Goal: Task Accomplishment & Management: Manage account settings

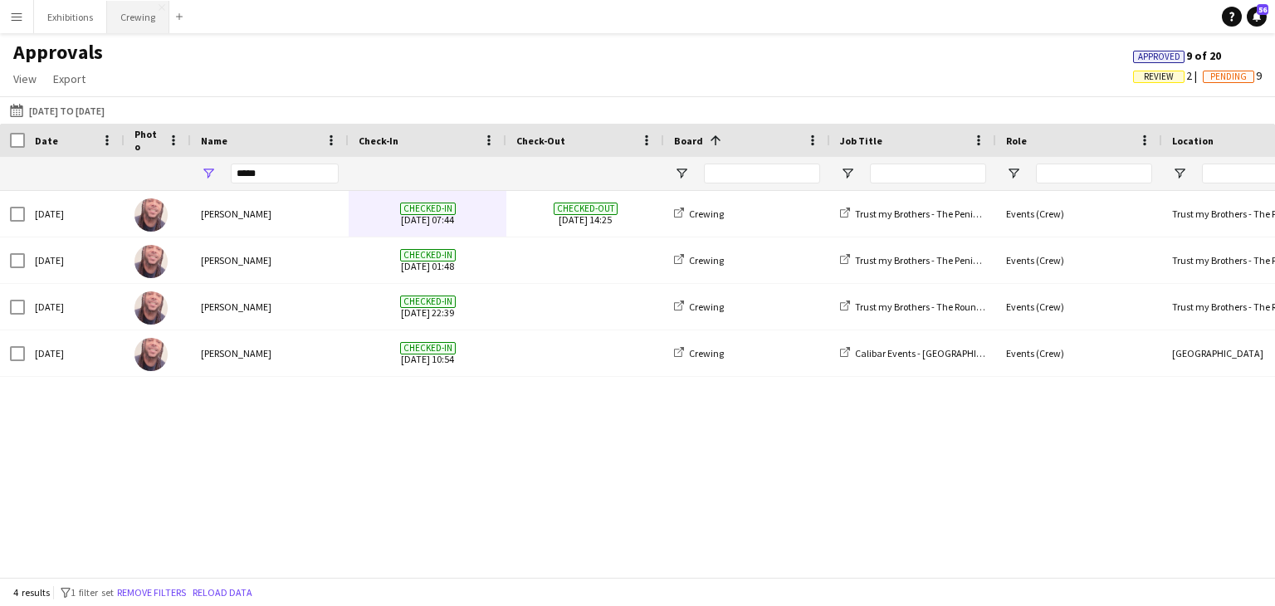
click at [132, 24] on button "Crewing Close" at bounding box center [138, 17] width 62 height 32
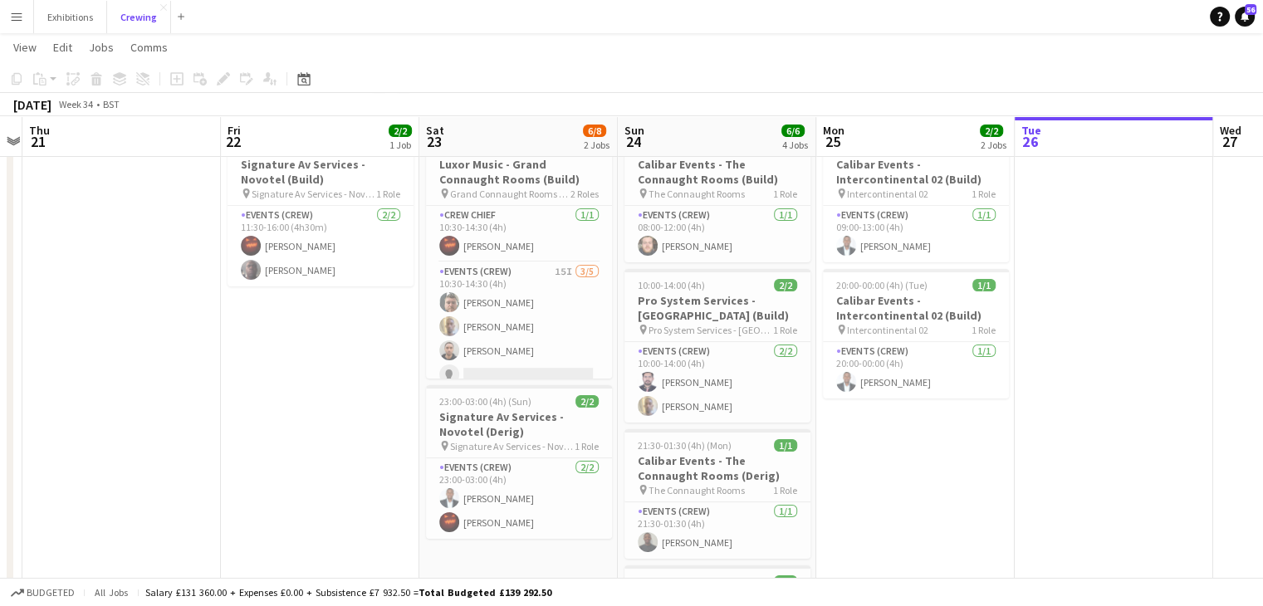
scroll to position [60, 0]
click at [681, 457] on h3 "Calibar Events - The Connaught Rooms (Derig)" at bounding box center [717, 468] width 186 height 30
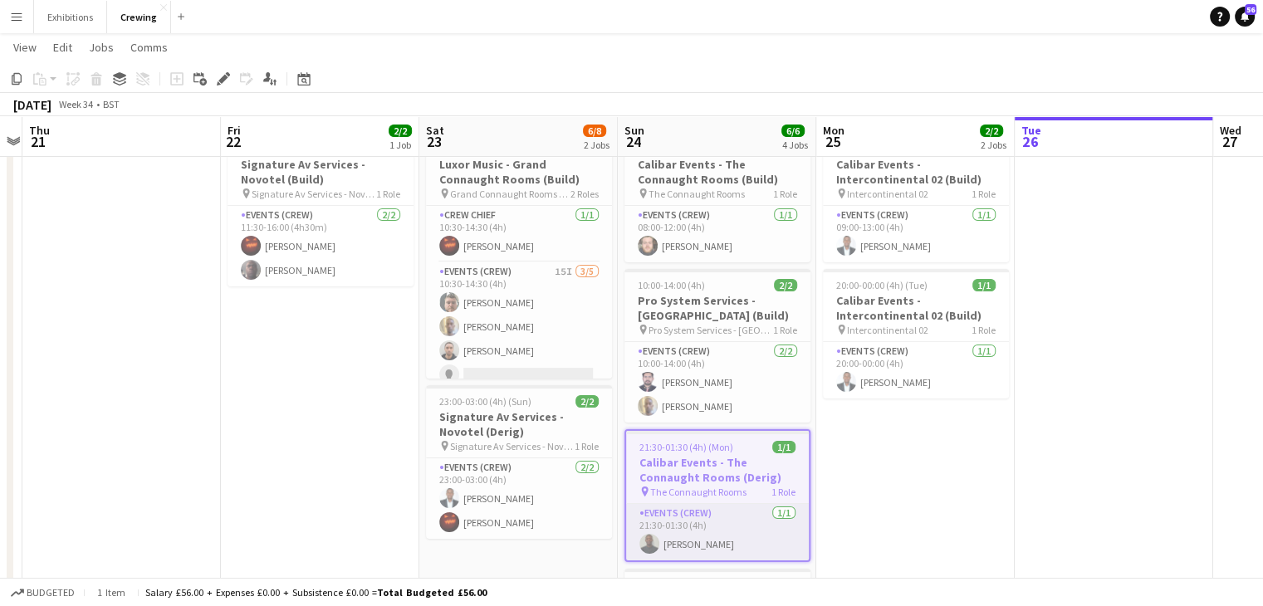
click at [709, 540] on app-card-role "Events (Crew) [DATE] 21:30-01:30 (4h) [PERSON_NAME]" at bounding box center [717, 532] width 183 height 56
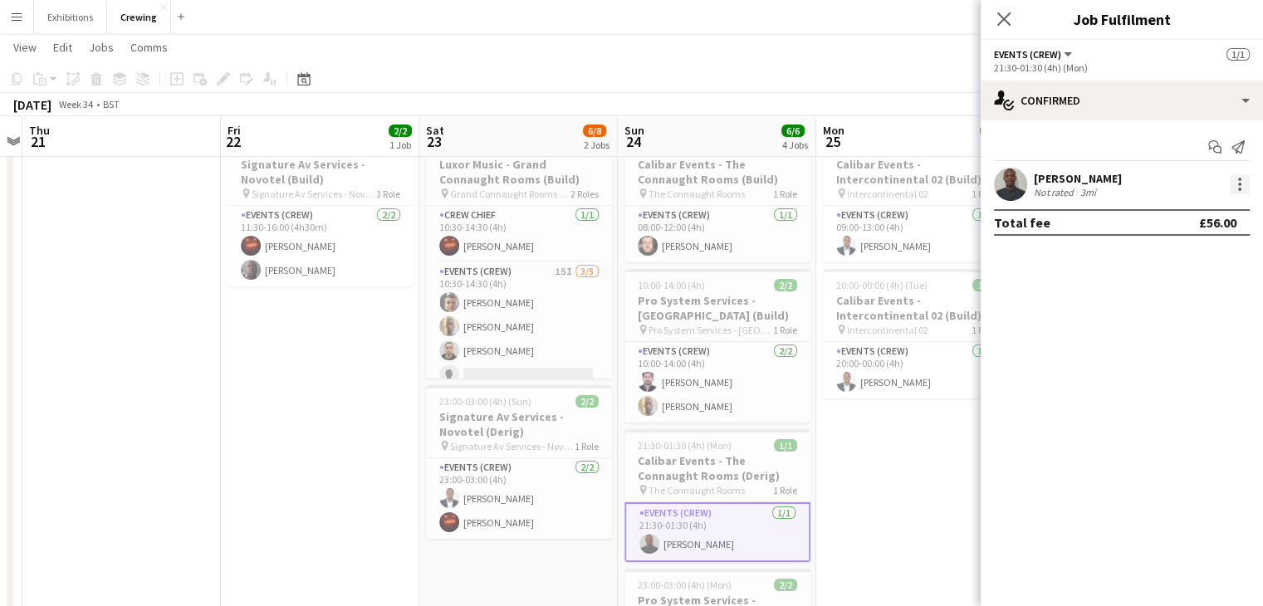
click at [1243, 180] on div at bounding box center [1240, 184] width 20 height 20
click at [936, 493] on div at bounding box center [631, 303] width 1263 height 606
click at [10, 17] on app-icon "Menu" at bounding box center [16, 16] width 13 height 13
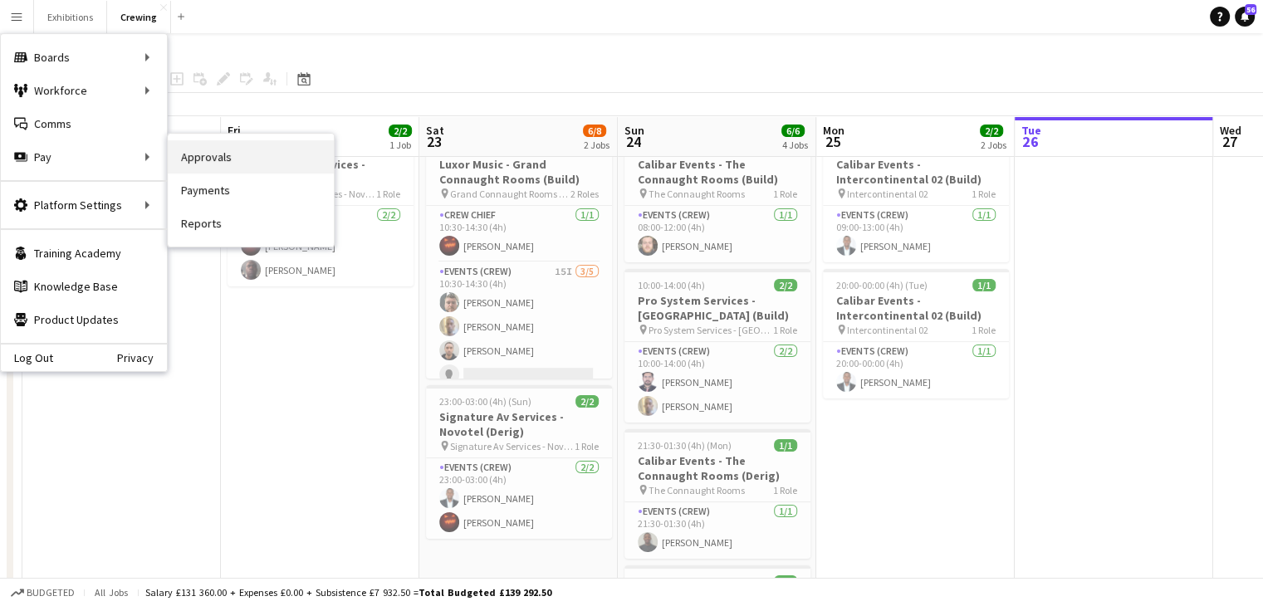
click at [202, 156] on link "Approvals" at bounding box center [251, 156] width 166 height 33
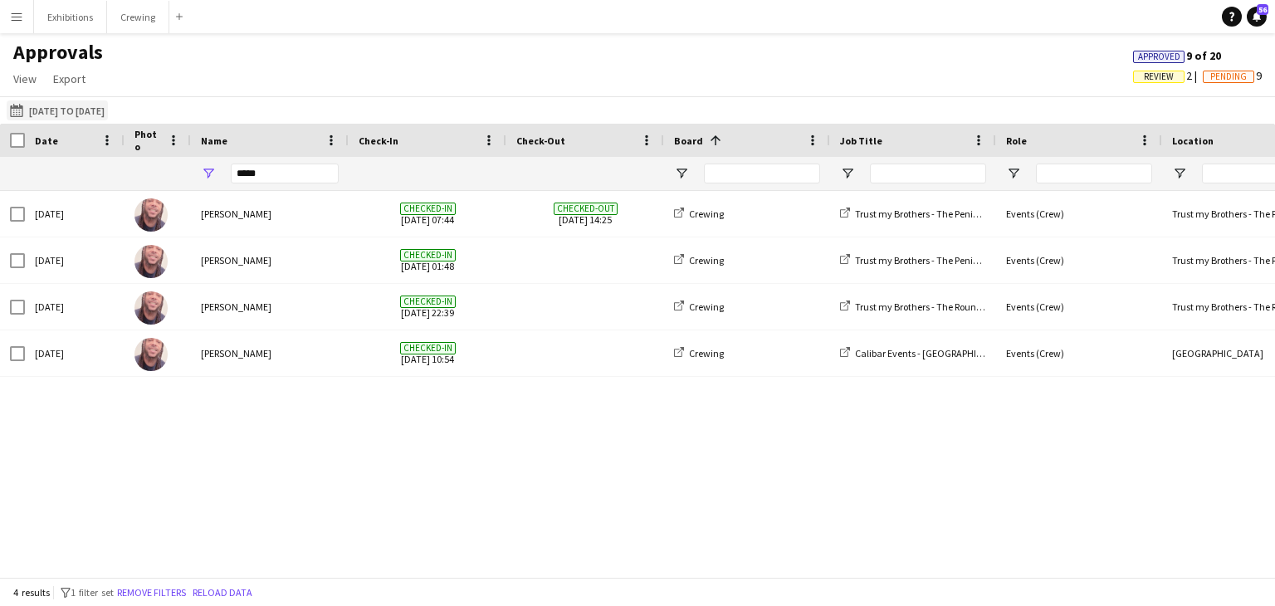
click at [99, 106] on button "[DATE] to [DATE] [DATE] to [DATE]" at bounding box center [57, 110] width 101 height 20
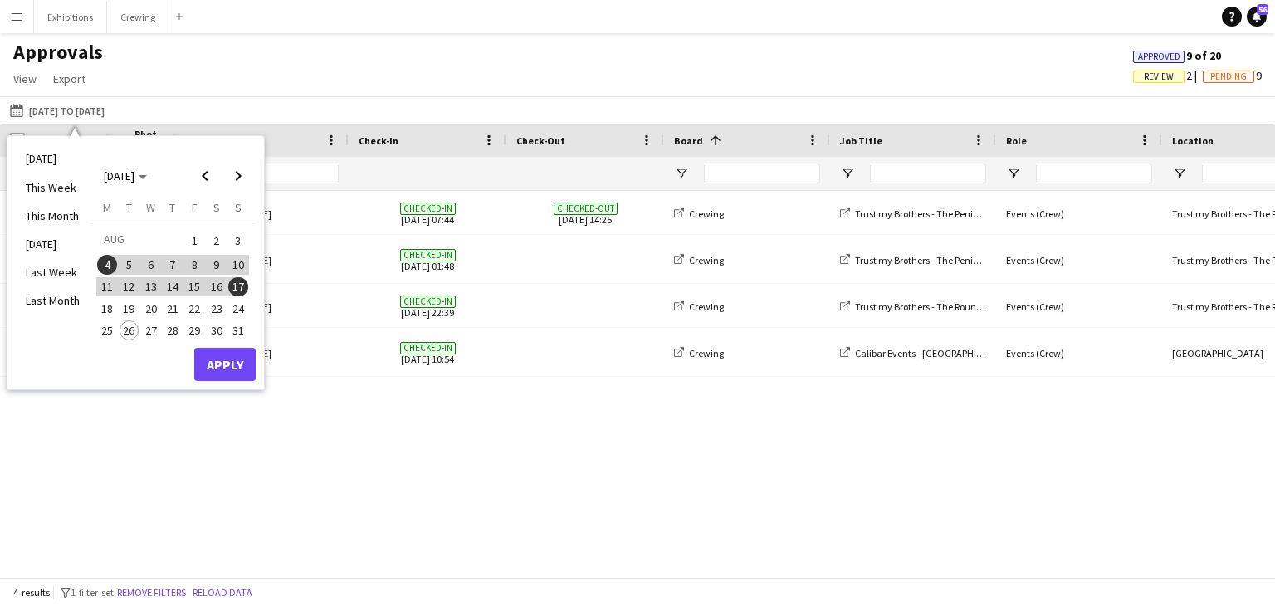
click at [111, 307] on span "18" at bounding box center [107, 309] width 20 height 20
click at [234, 306] on span "24" at bounding box center [238, 309] width 20 height 20
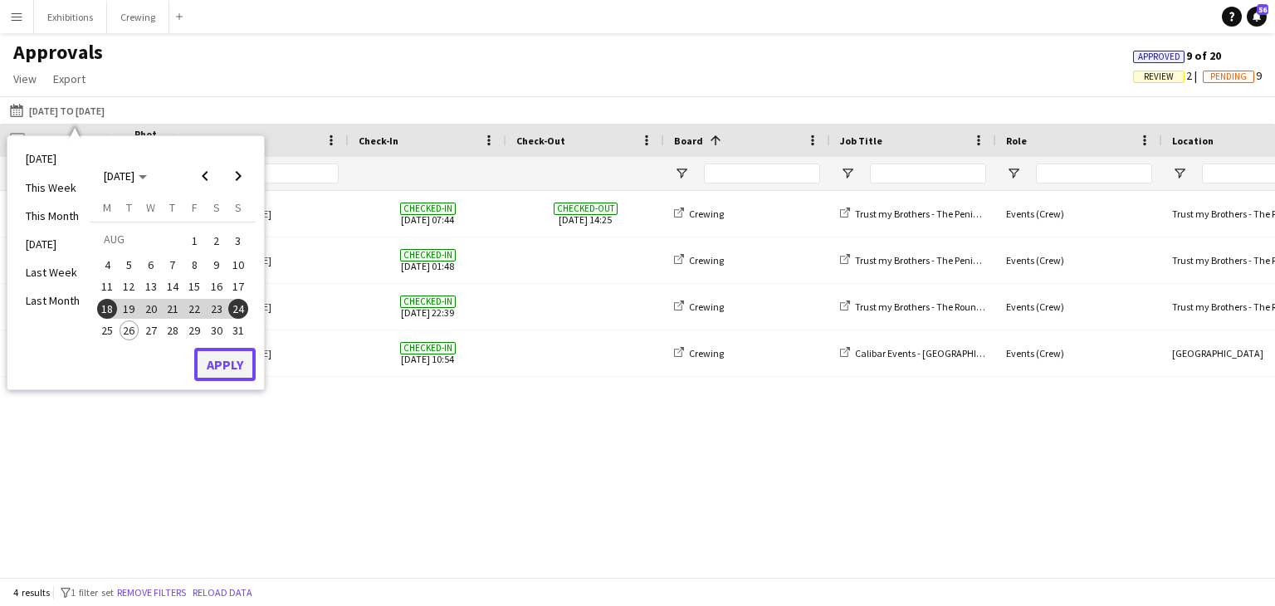
click at [232, 367] on button "Apply" at bounding box center [224, 364] width 61 height 33
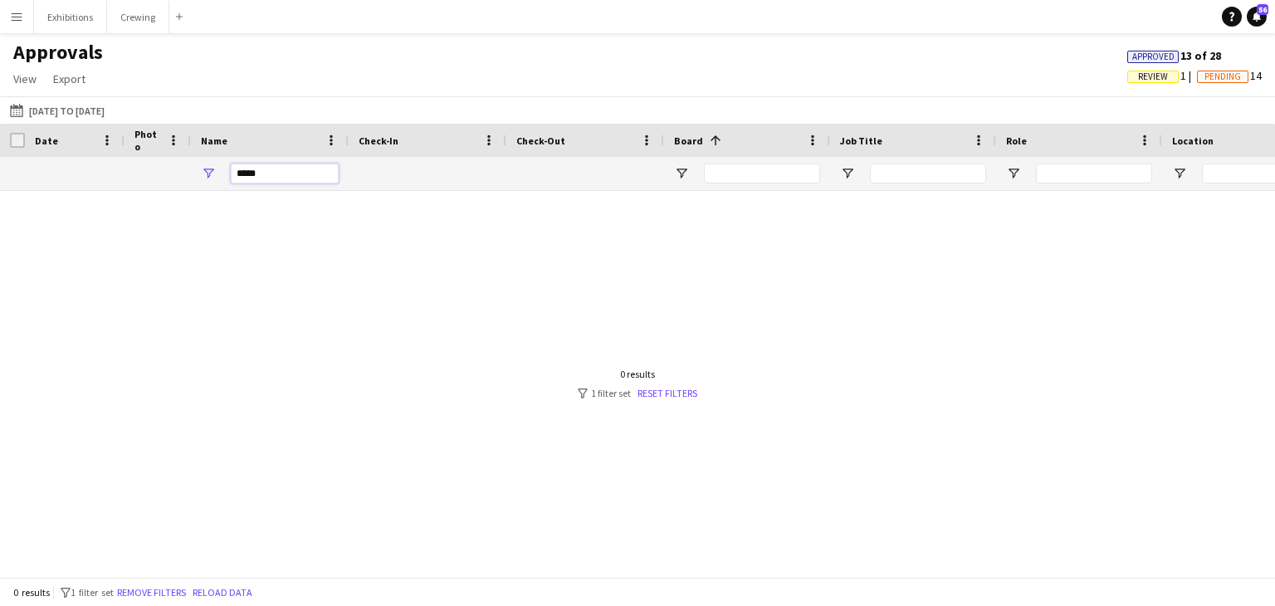
click at [255, 177] on input "*****" at bounding box center [285, 174] width 108 height 20
type input "*"
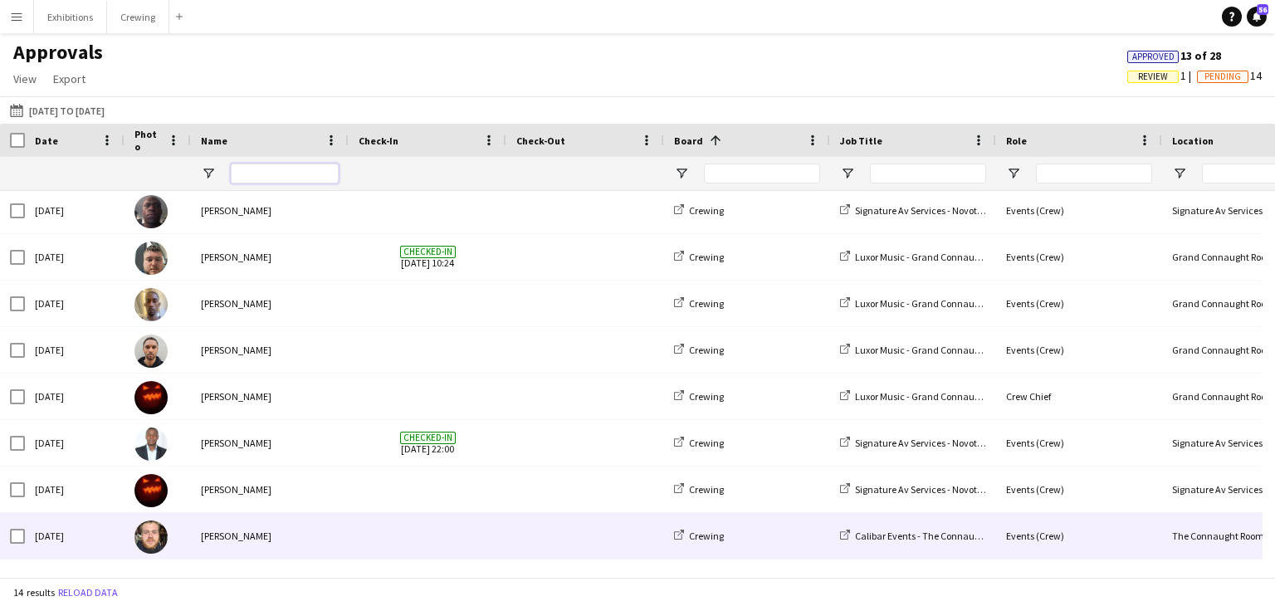
scroll to position [277, 0]
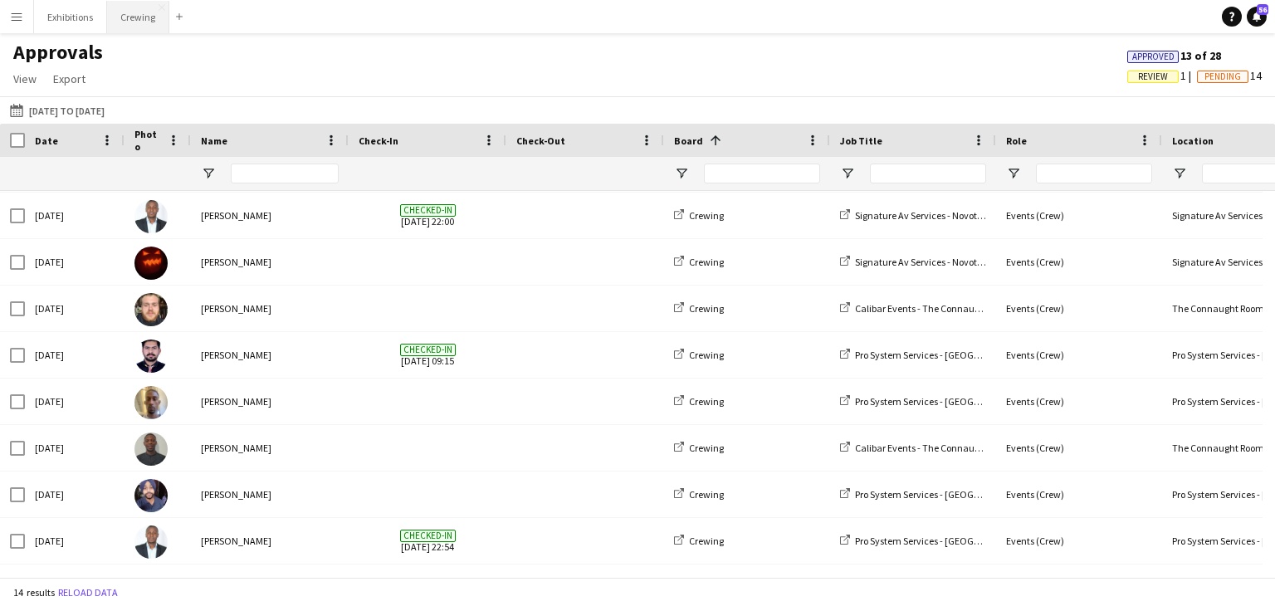
click at [140, 17] on button "Crewing Close" at bounding box center [138, 17] width 62 height 32
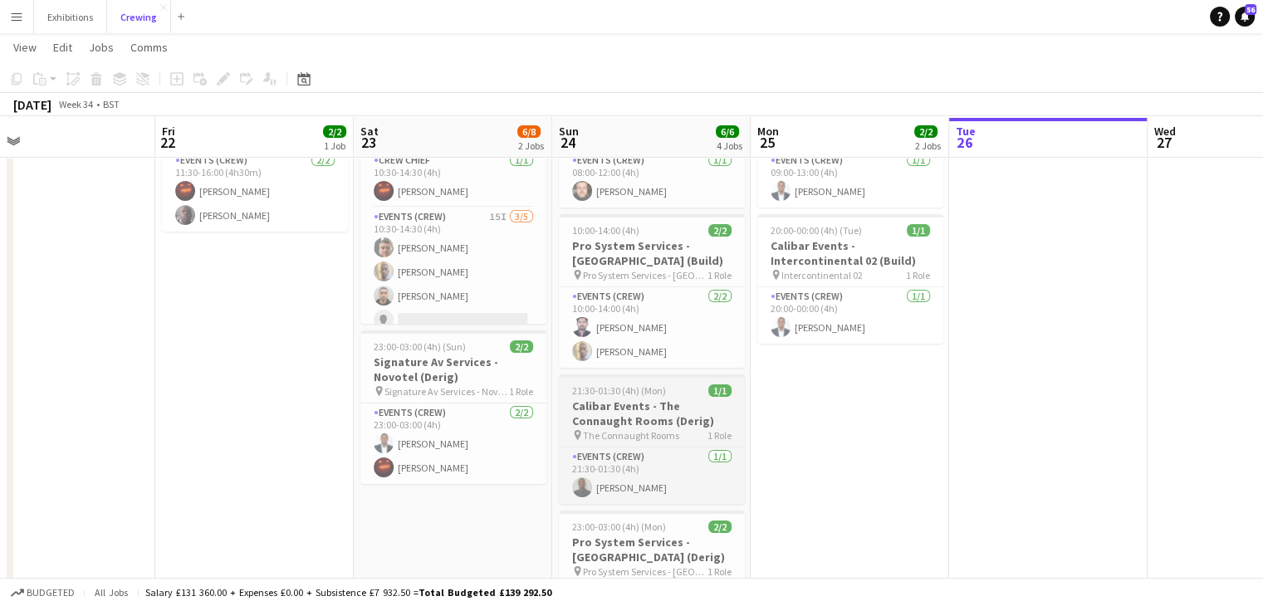
scroll to position [116, 0]
click at [647, 485] on app-card-role "Events (Crew) [DATE] 21:30-01:30 (4h) [PERSON_NAME]" at bounding box center [652, 474] width 186 height 56
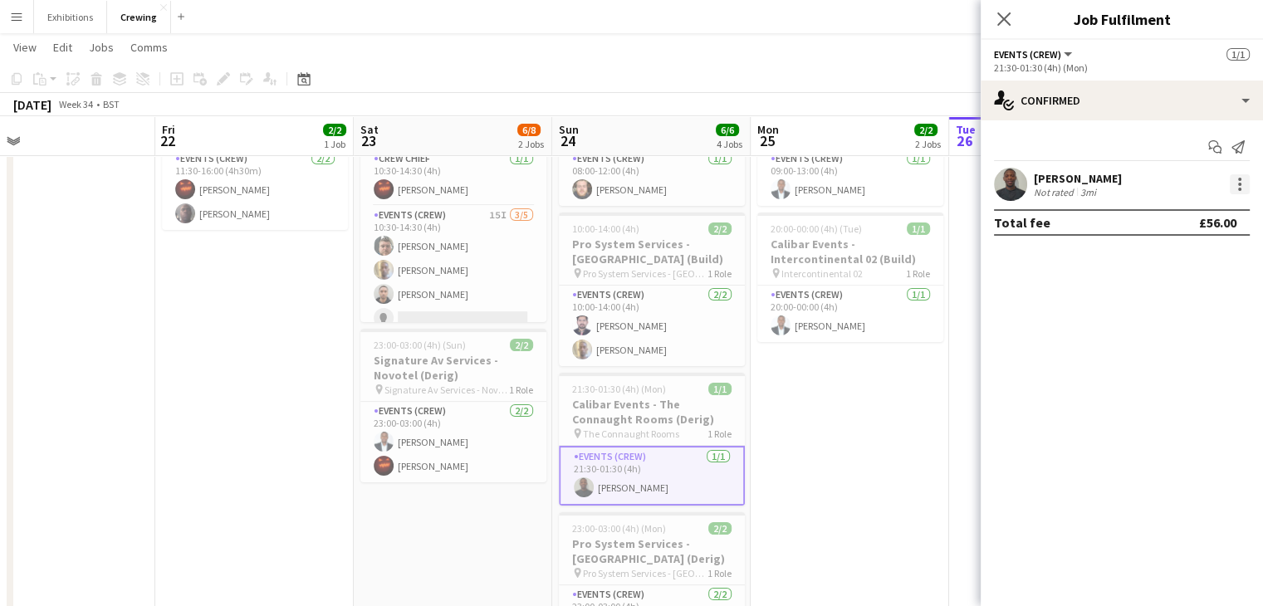
click at [1240, 178] on div at bounding box center [1239, 179] width 3 height 3
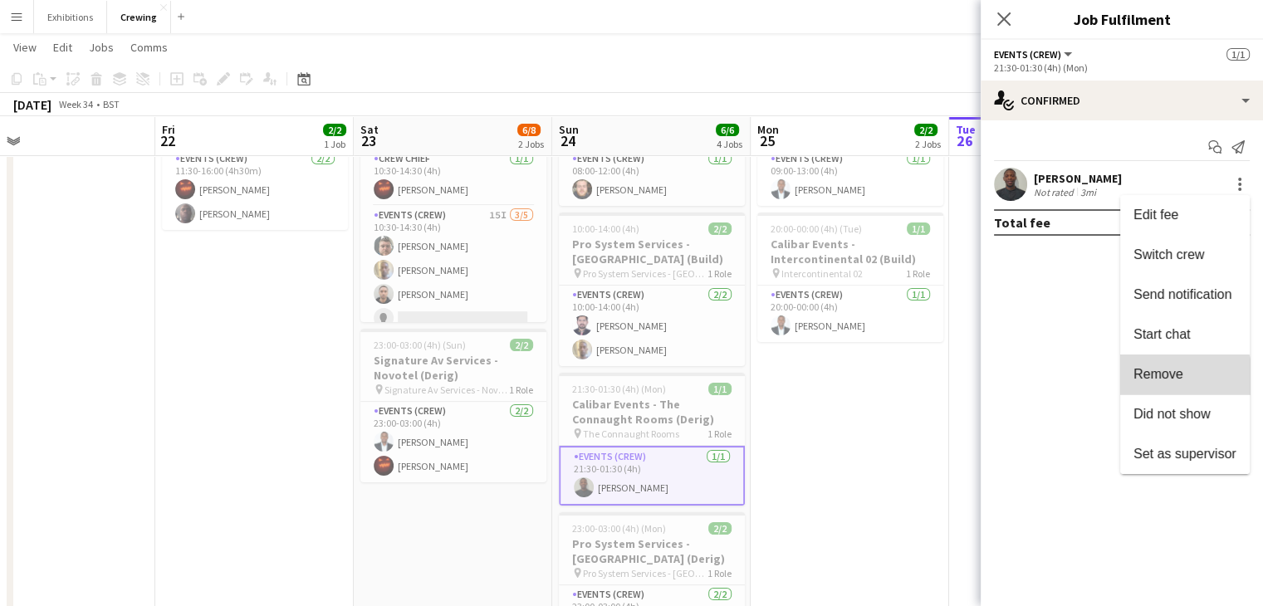
click at [1169, 382] on span "Remove" at bounding box center [1184, 374] width 103 height 15
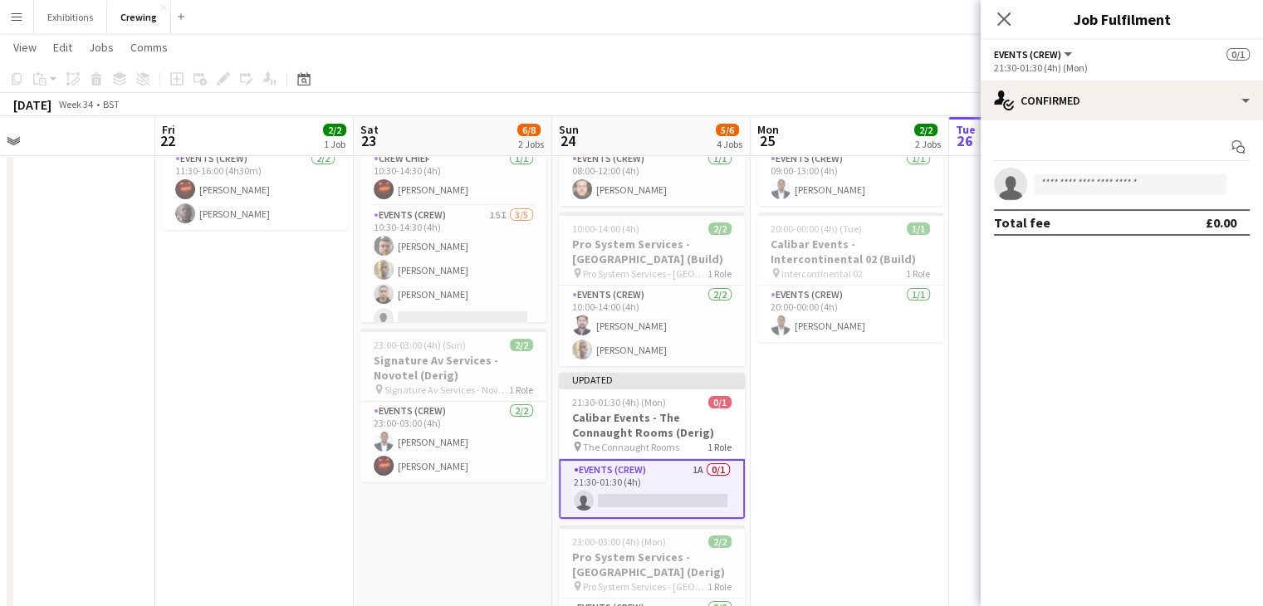
click at [890, 462] on app-date-cell "09:00-13:00 (4h) 1/1 Calibar Events - Intercontinental 02 (Build) pin Intercont…" at bounding box center [850, 385] width 198 height 631
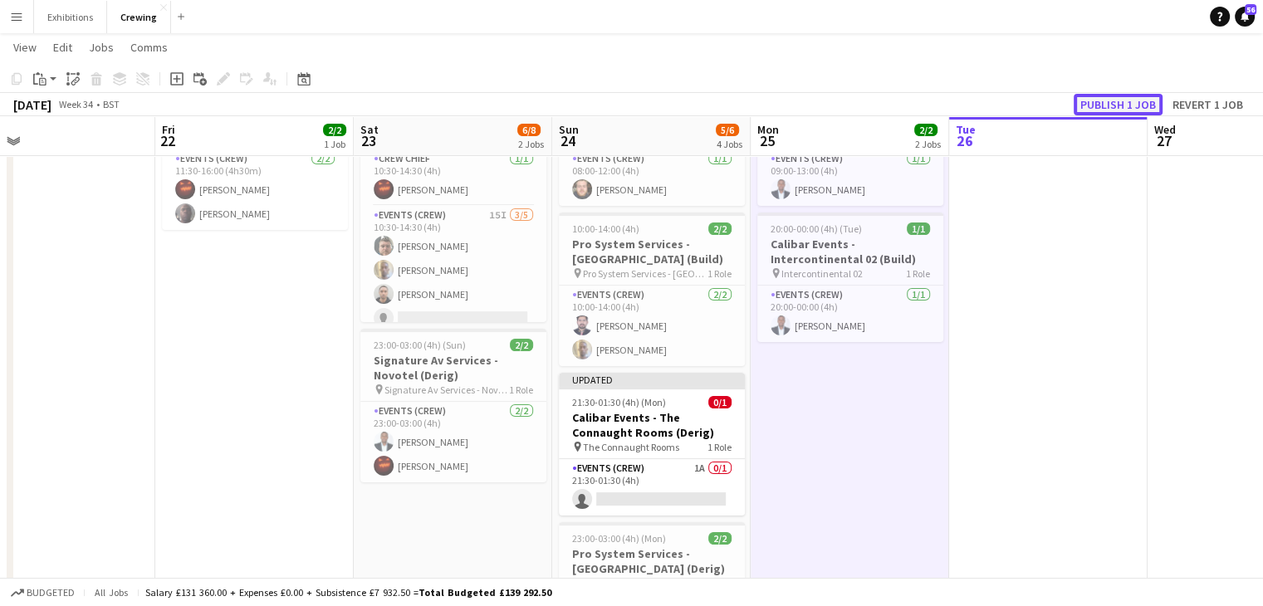
click at [1106, 105] on button "Publish 1 job" at bounding box center [1117, 105] width 89 height 22
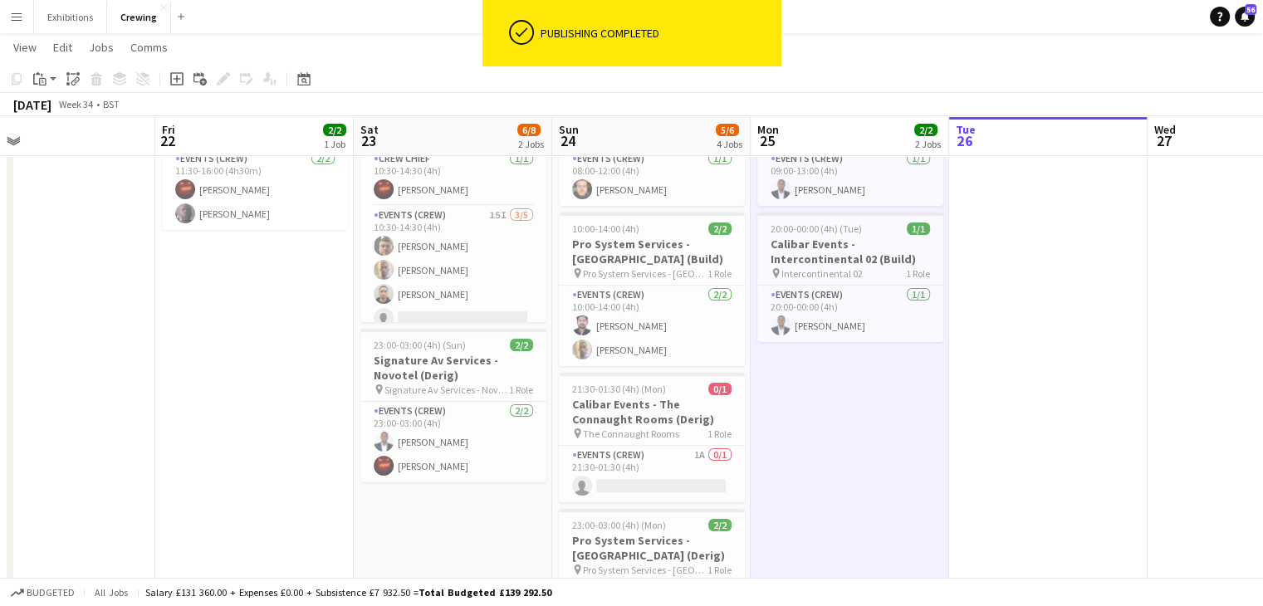
click at [890, 420] on app-date-cell "09:00-13:00 (4h) 1/1 Calibar Events - Intercontinental 02 (Build) pin Intercont…" at bounding box center [850, 385] width 198 height 631
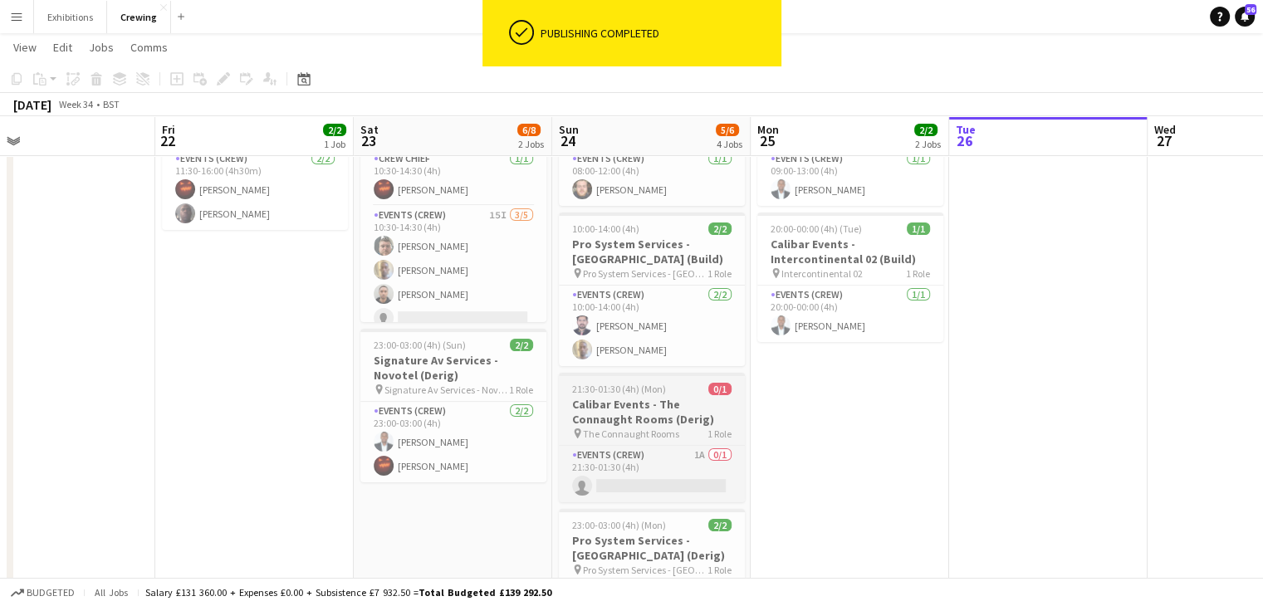
click at [675, 418] on h3 "Calibar Events - The Connaught Rooms (Derig)" at bounding box center [652, 412] width 186 height 30
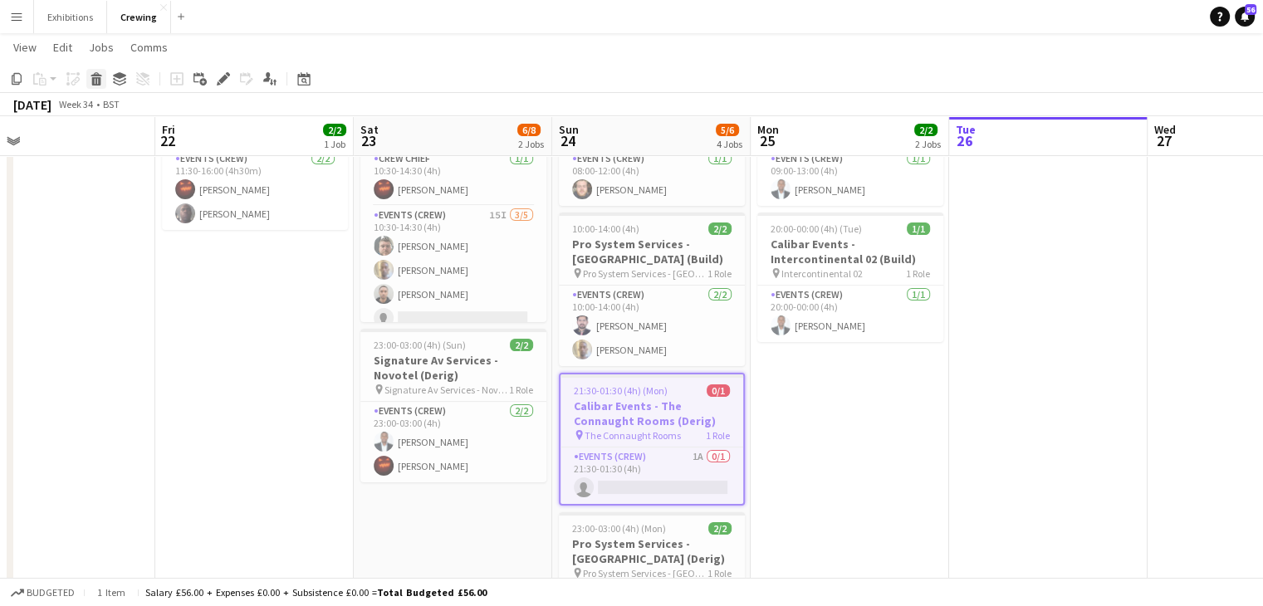
click at [95, 77] on icon at bounding box center [96, 81] width 9 height 8
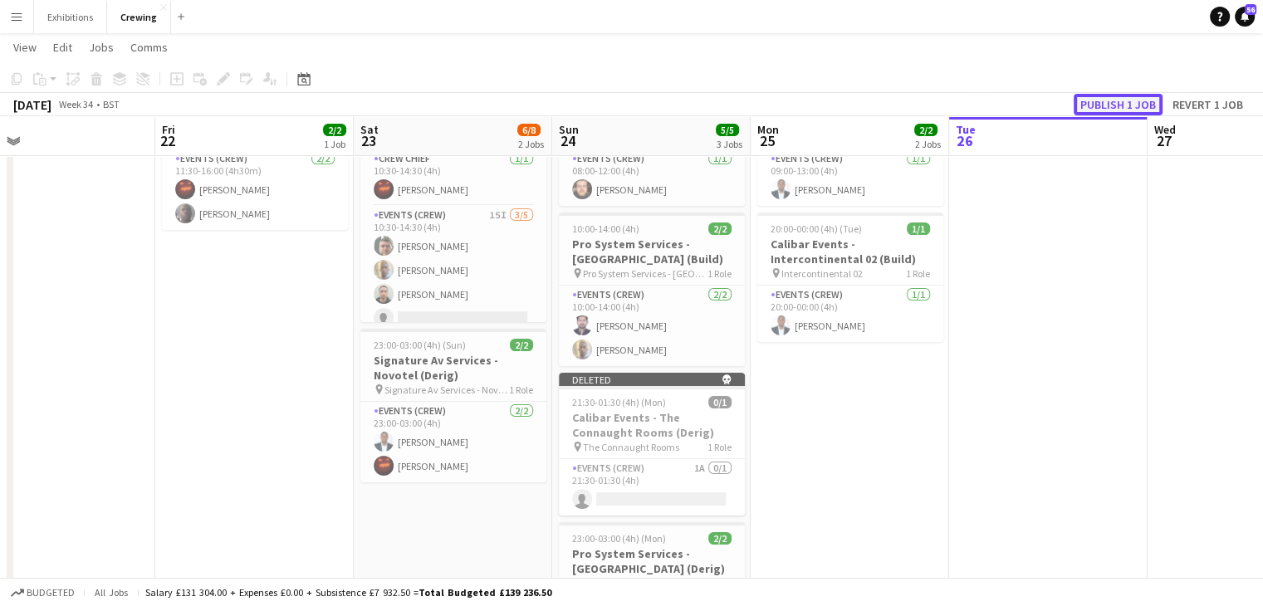
click at [1097, 103] on button "Publish 1 job" at bounding box center [1117, 105] width 89 height 22
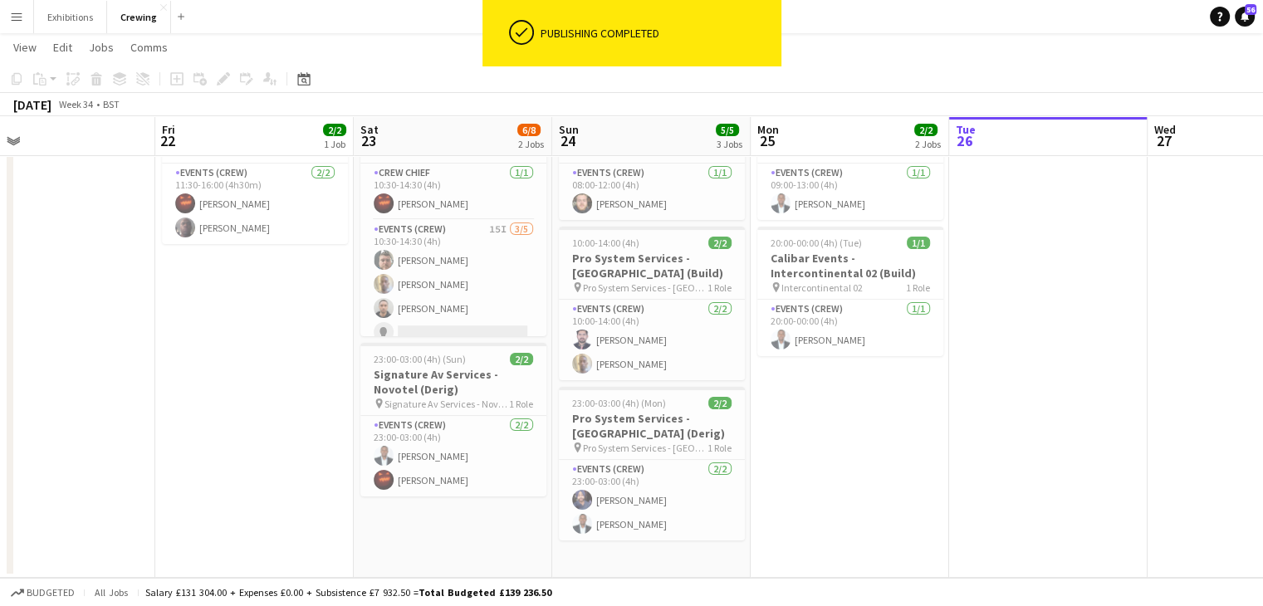
click at [976, 482] on app-date-cell at bounding box center [1048, 331] width 198 height 494
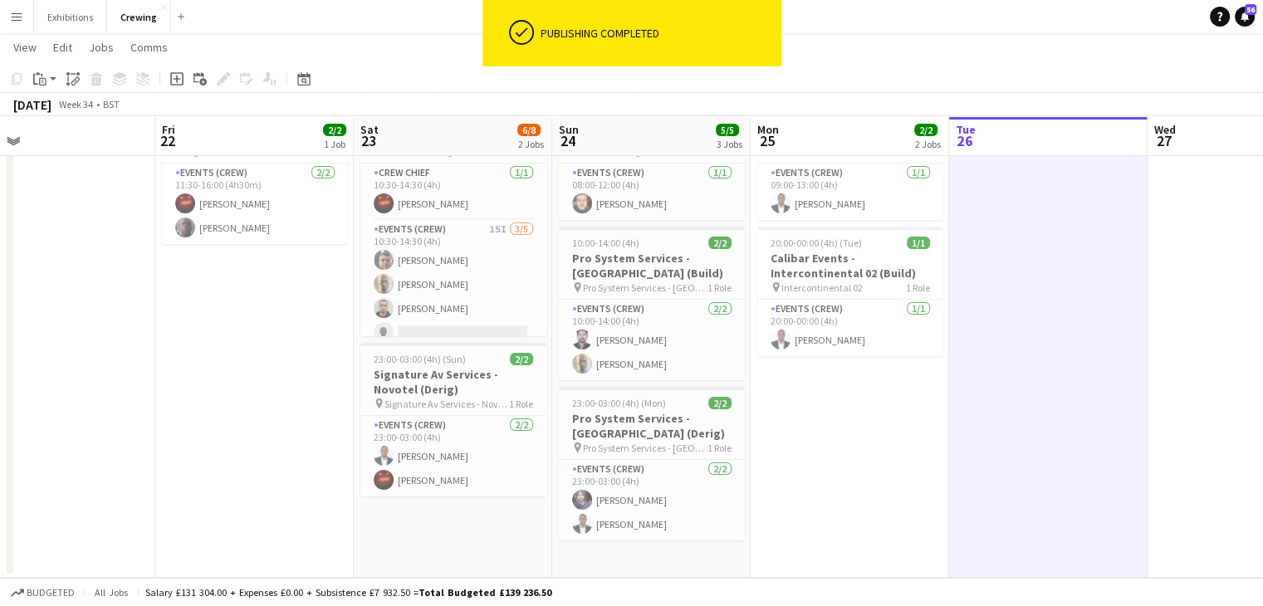
click at [827, 445] on app-date-cell "09:00-13:00 (4h) 1/1 Calibar Events - Intercontinental 02 (Build) pin Intercont…" at bounding box center [850, 331] width 198 height 494
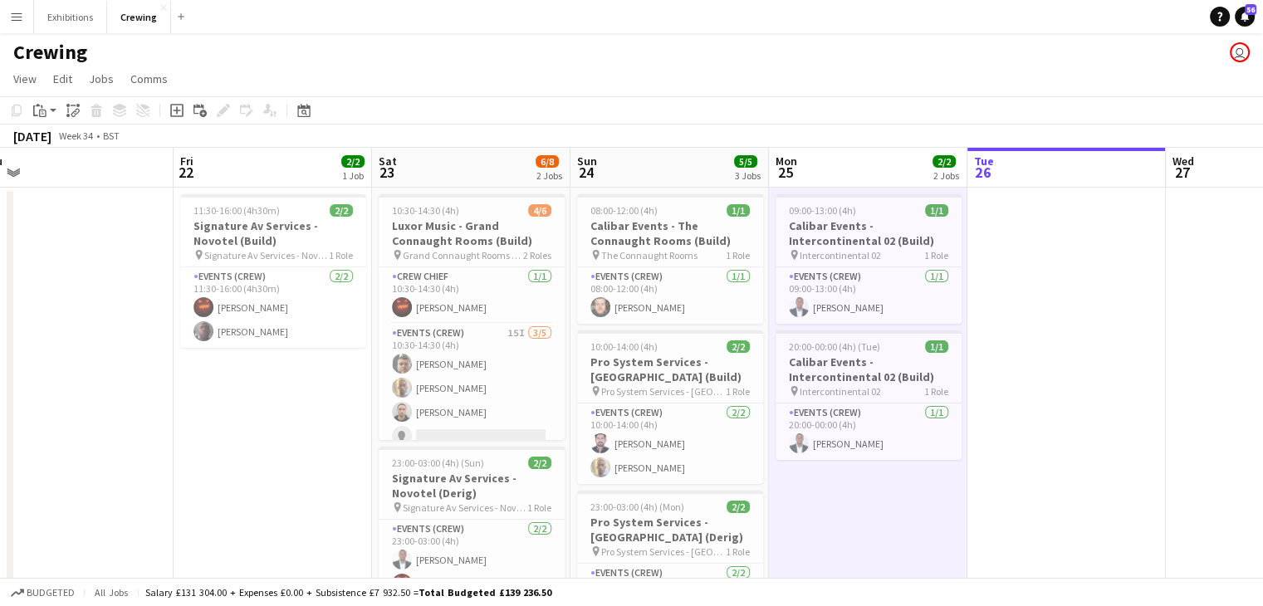
scroll to position [0, 621]
click at [466, 307] on app-card-role "Crew Chief [DATE] 10:30-14:30 (4h) [PERSON_NAME]" at bounding box center [471, 295] width 186 height 56
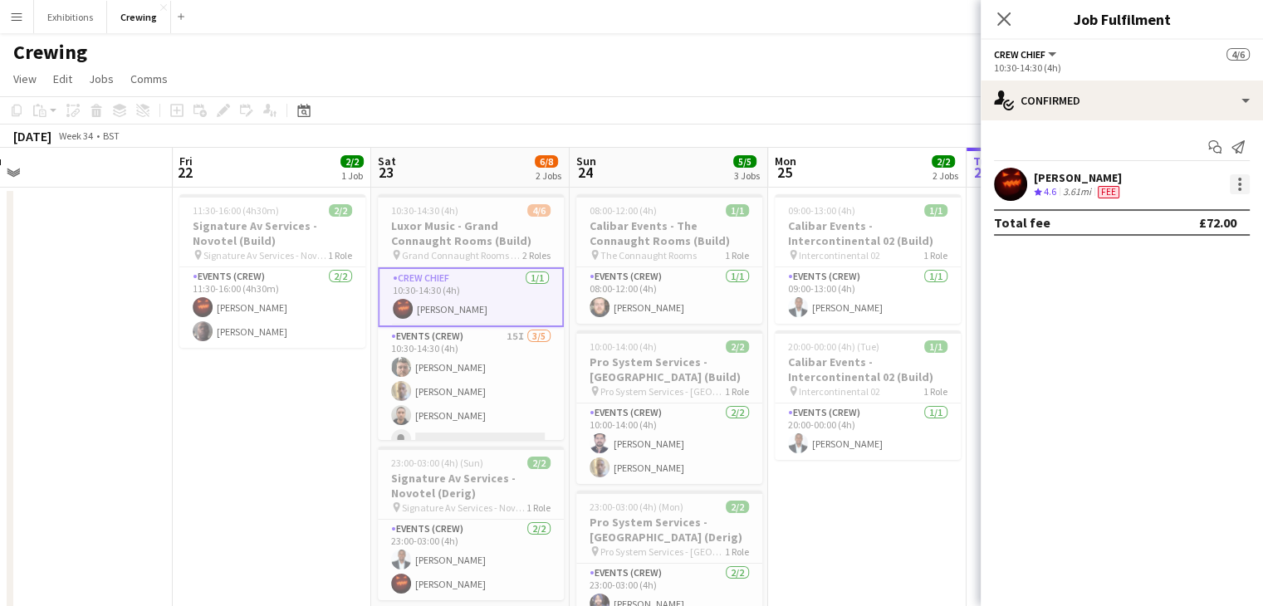
click at [1240, 186] on div at bounding box center [1240, 184] width 20 height 20
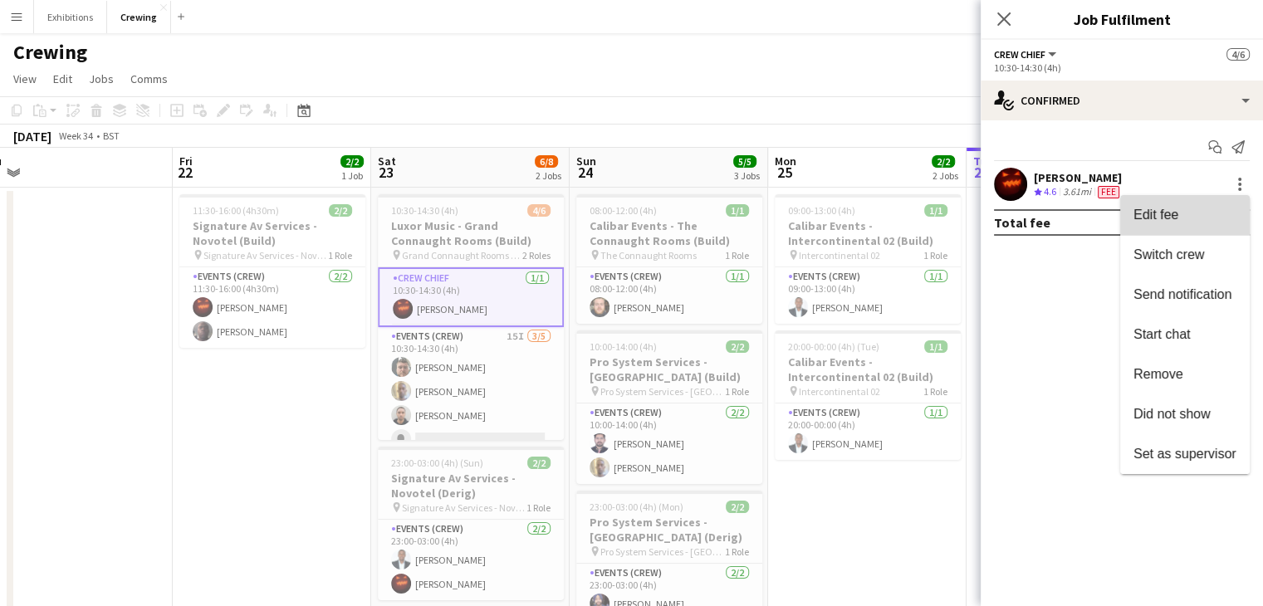
click at [1200, 214] on span "Edit fee" at bounding box center [1184, 215] width 103 height 15
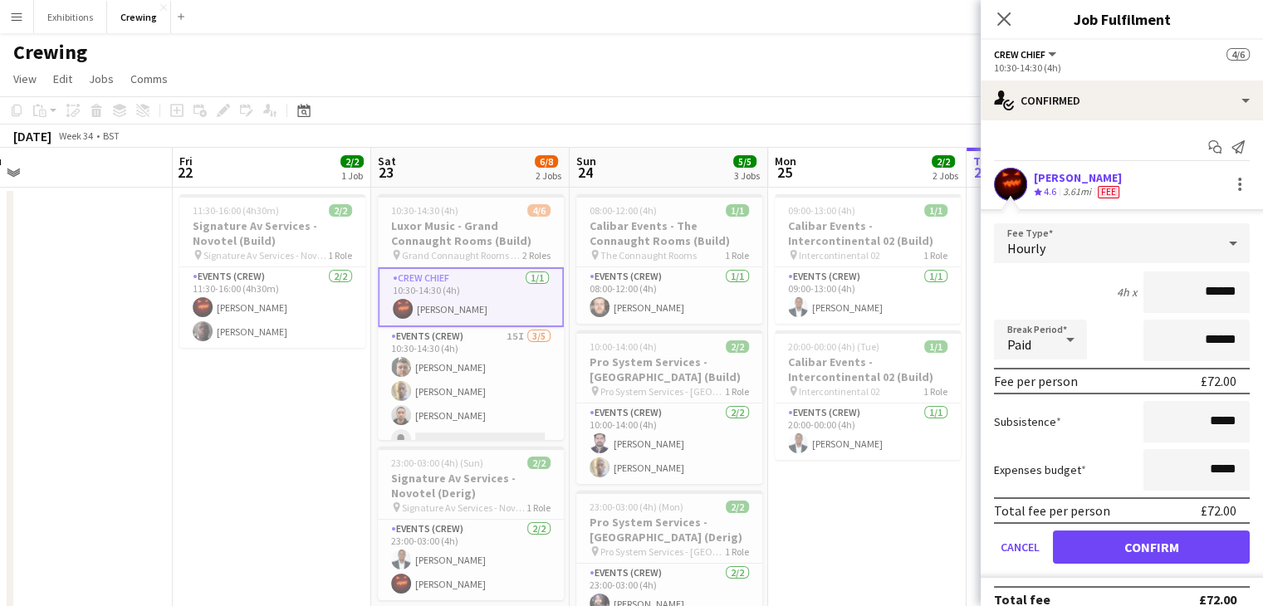
click at [780, 88] on app-page-menu "View Day view expanded Day view collapsed Month view Date picker Jump to [DATE]…" at bounding box center [631, 81] width 1263 height 32
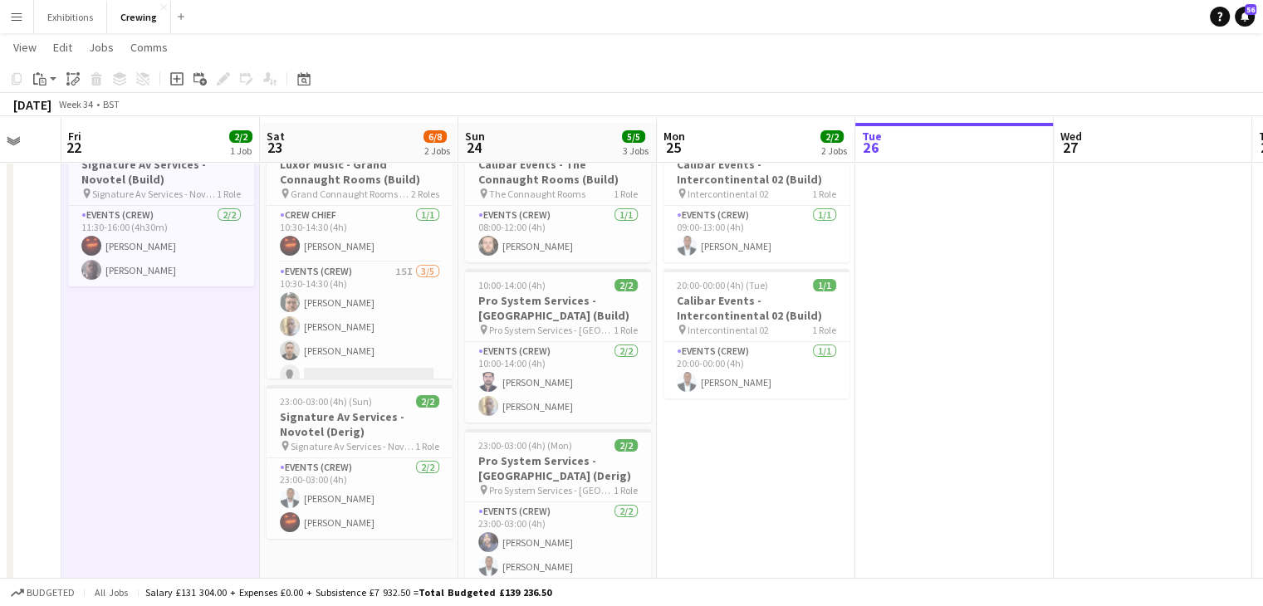
scroll to position [66, 0]
